Goal: Navigation & Orientation: Find specific page/section

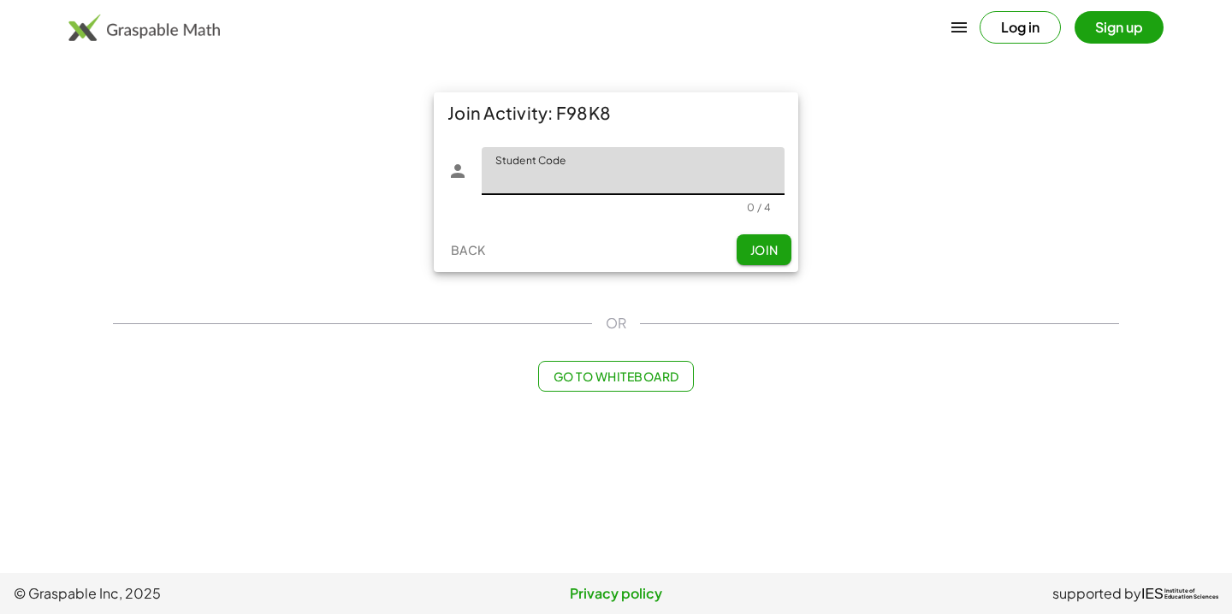
click at [640, 379] on span "Go to Whiteboard" at bounding box center [616, 376] width 126 height 15
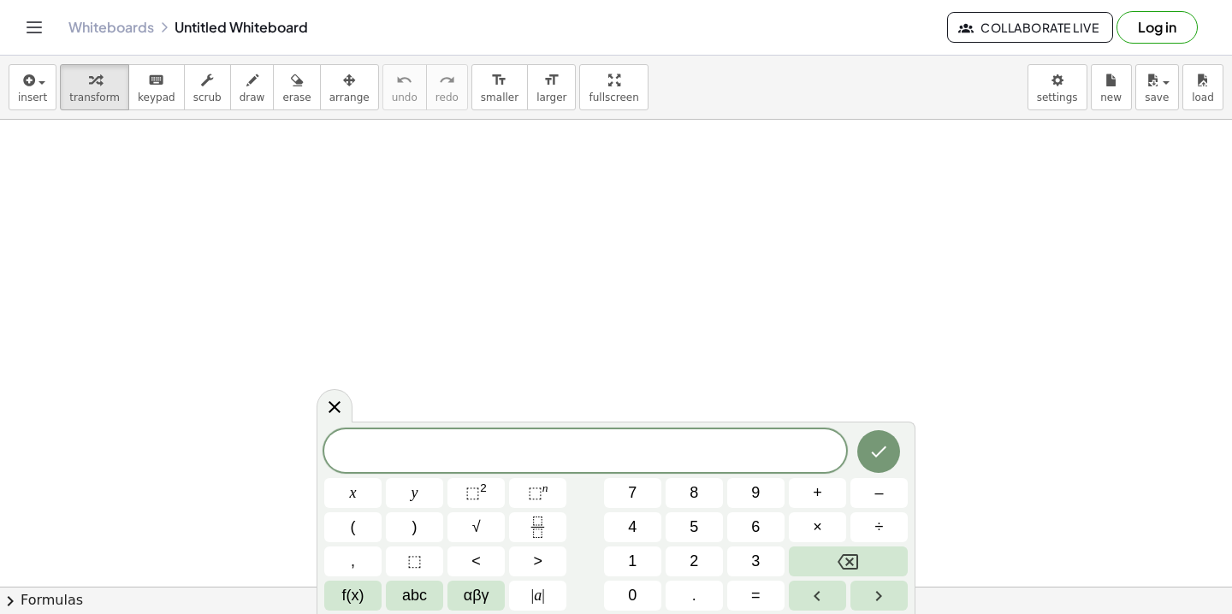
click at [133, 32] on link "Whiteboards" at bounding box center [111, 27] width 86 height 17
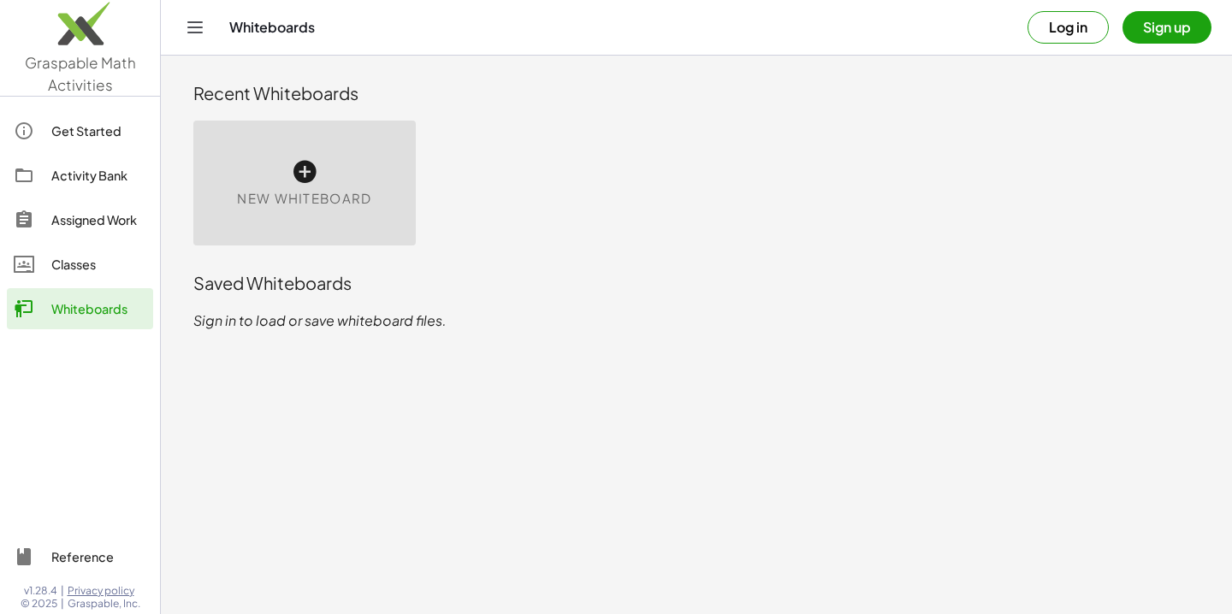
click at [104, 221] on div "Assigned Work" at bounding box center [98, 220] width 95 height 21
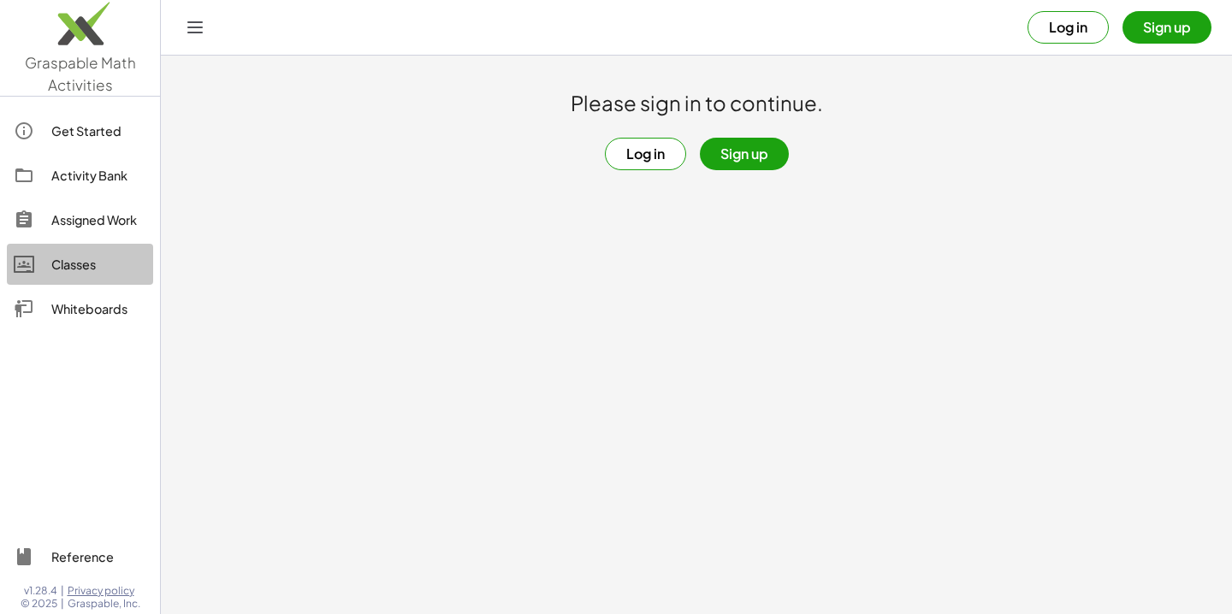
click at [105, 270] on div "Classes" at bounding box center [98, 264] width 95 height 21
click at [98, 308] on div "Whiteboards" at bounding box center [98, 309] width 95 height 21
